Goal: Navigation & Orientation: Find specific page/section

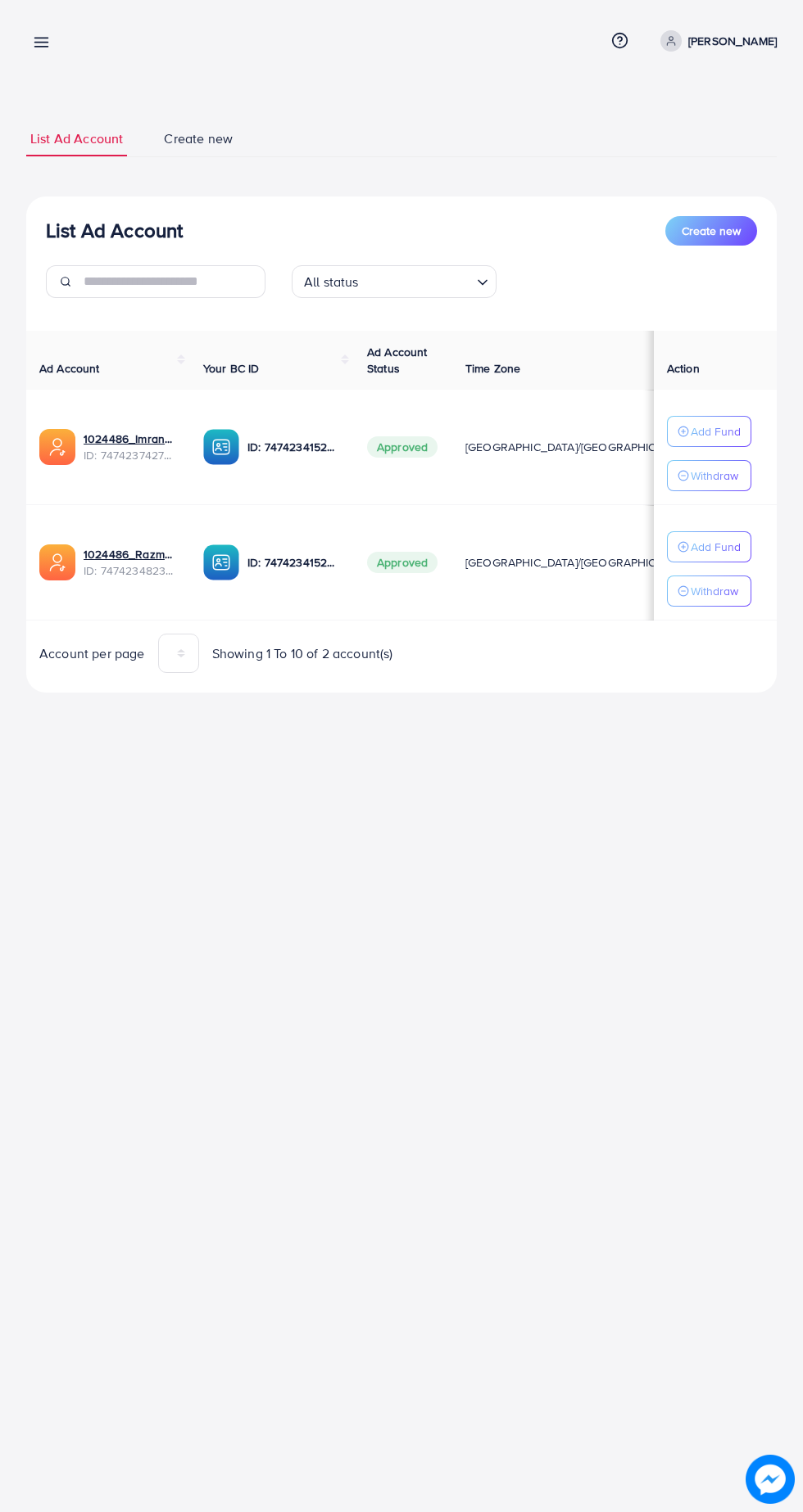
click at [41, 43] on line at bounding box center [42, 43] width 13 height 0
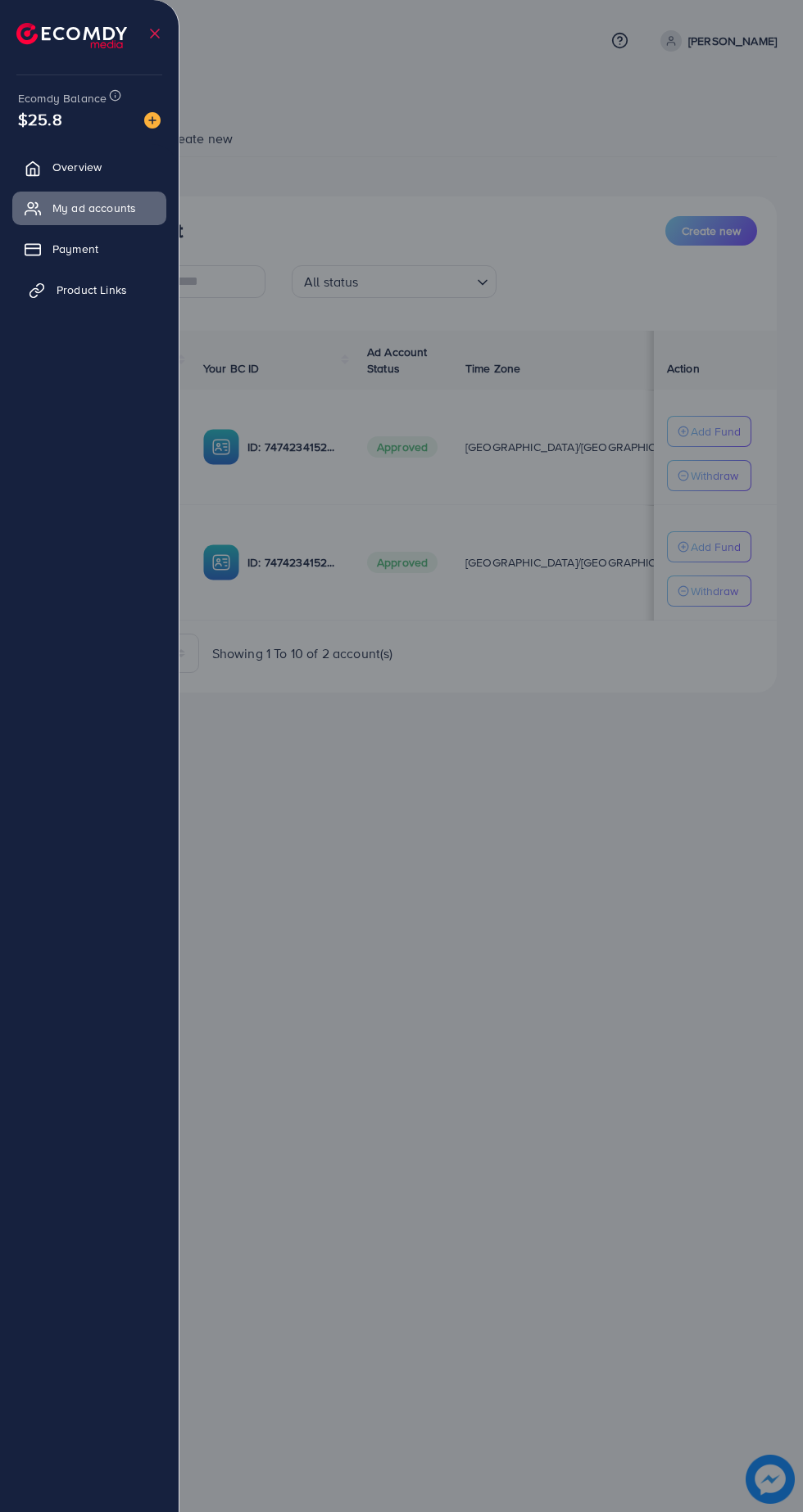
click at [75, 289] on span "Product Links" at bounding box center [92, 290] width 70 height 17
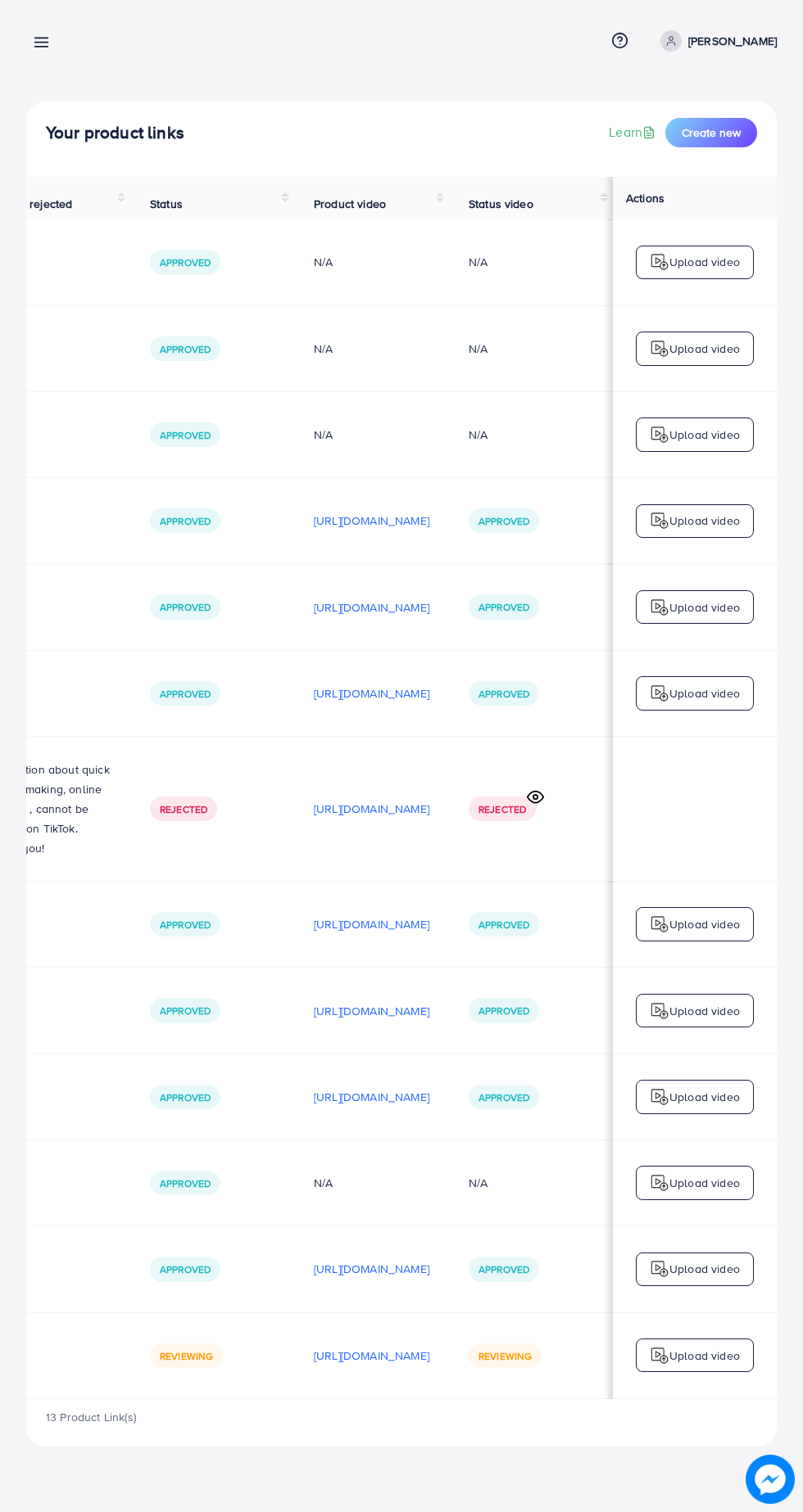
scroll to position [0, 550]
click at [44, 43] on line at bounding box center [42, 43] width 13 height 0
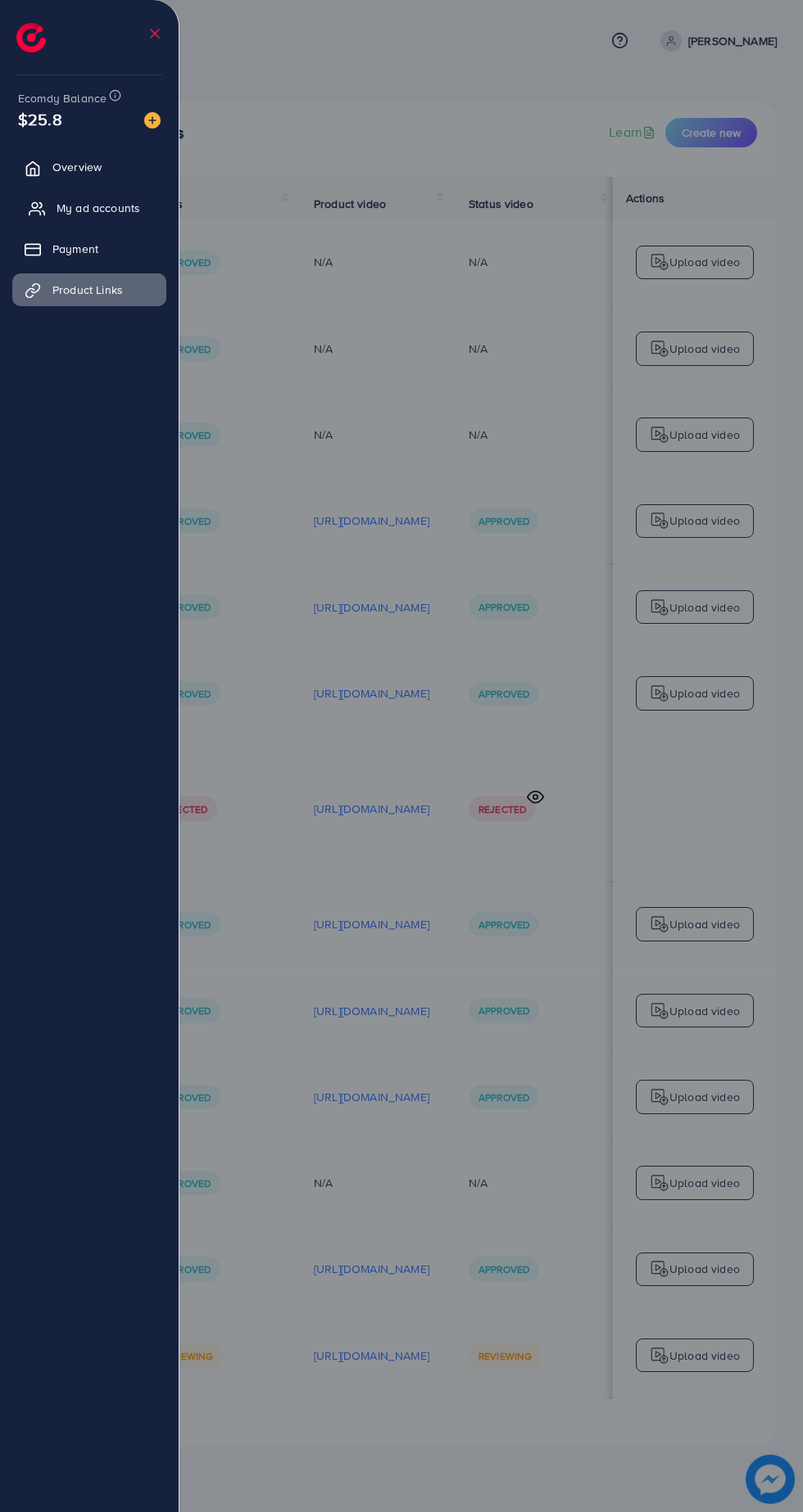
click at [119, 211] on span "My ad accounts" at bounding box center [98, 208] width 83 height 17
